Goal: Go to known website: Access a specific website the user already knows

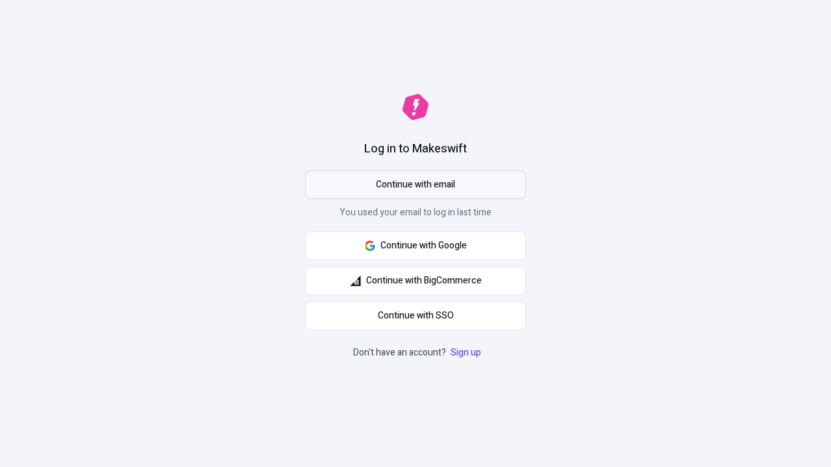
click at [416, 185] on span "Continue with email" at bounding box center [415, 185] width 79 height 14
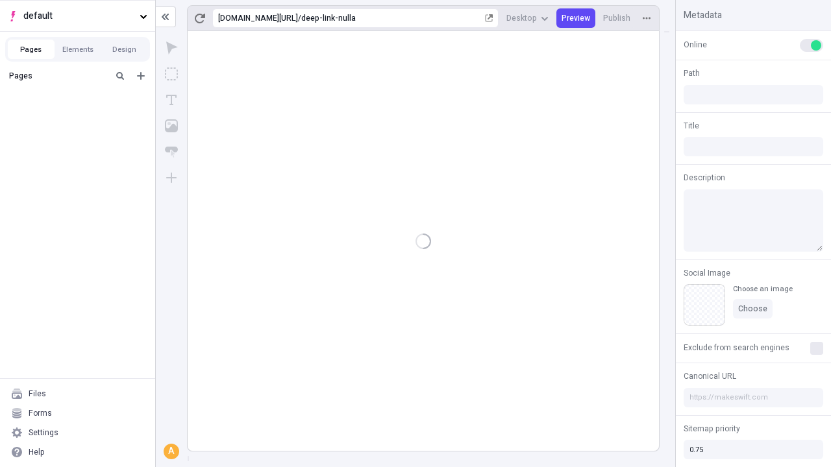
type input "/deep-link-nulla"
